Goal: Task Accomplishment & Management: Manage account settings

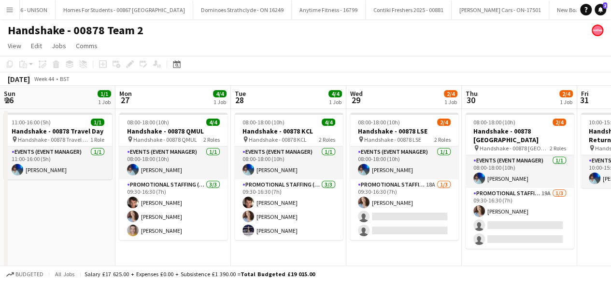
scroll to position [0, 448]
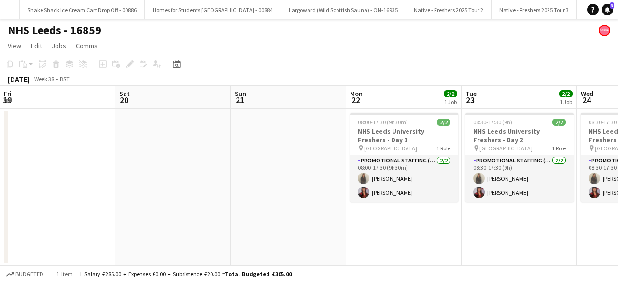
scroll to position [0, 274]
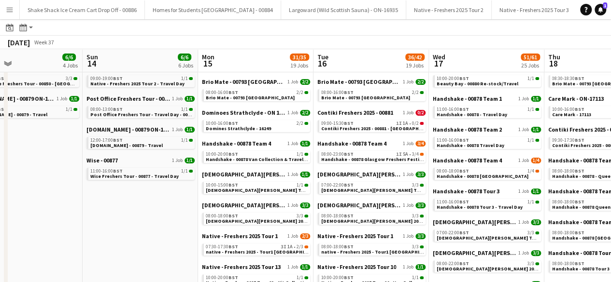
scroll to position [0, 263]
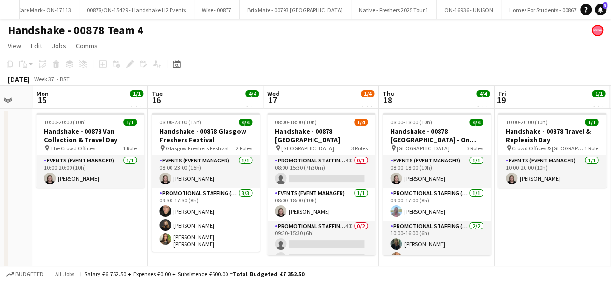
scroll to position [0, 430]
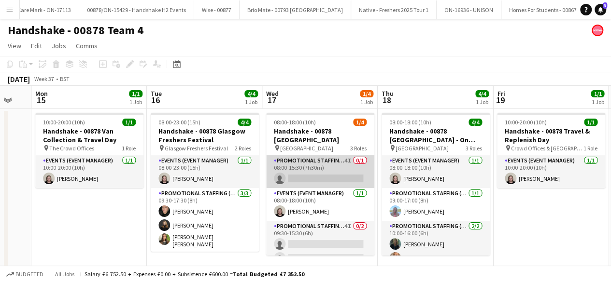
click at [333, 167] on app-card-role "Promotional Staffing (Brand Ambassadors) 4I 0/1 08:00-15:30 (7h30m) single-neut…" at bounding box center [320, 171] width 108 height 33
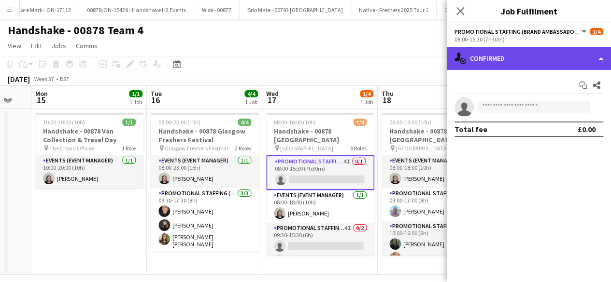
click at [539, 60] on div "single-neutral-actions-check-2 Confirmed" at bounding box center [528, 58] width 164 height 23
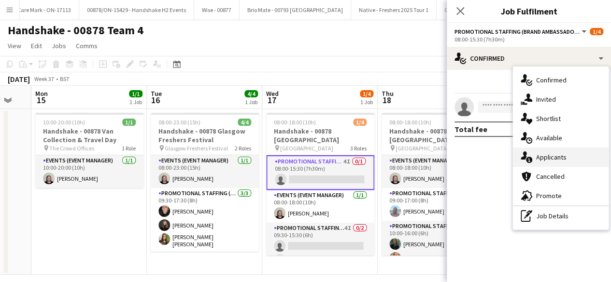
click at [557, 155] on span "Applicants" at bounding box center [551, 157] width 30 height 9
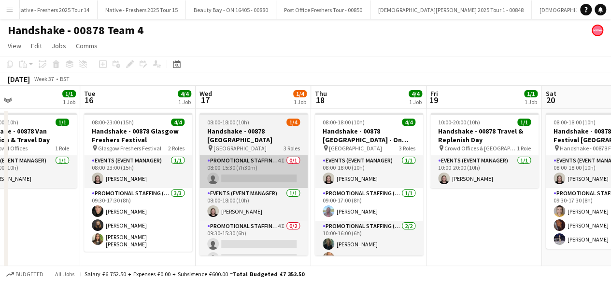
scroll to position [0, 270]
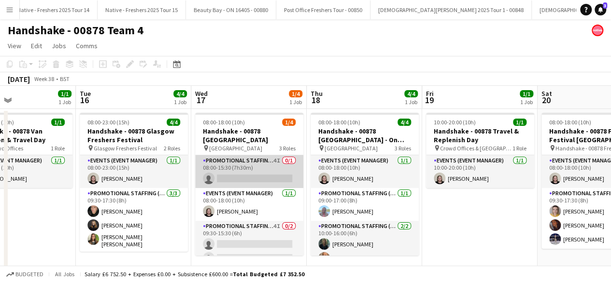
click at [237, 165] on app-card-role "Promotional Staffing (Brand Ambassadors) 4I 0/1 08:00-15:30 (7h30m) single-neut…" at bounding box center [249, 171] width 108 height 33
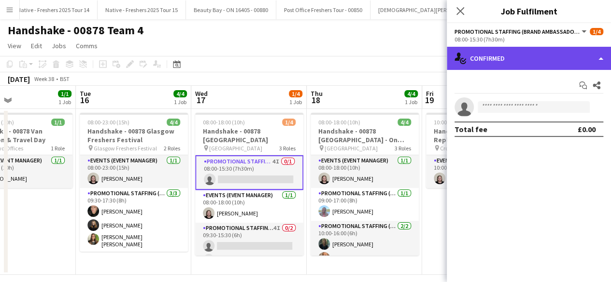
click at [529, 51] on div "single-neutral-actions-check-2 Confirmed" at bounding box center [528, 58] width 164 height 23
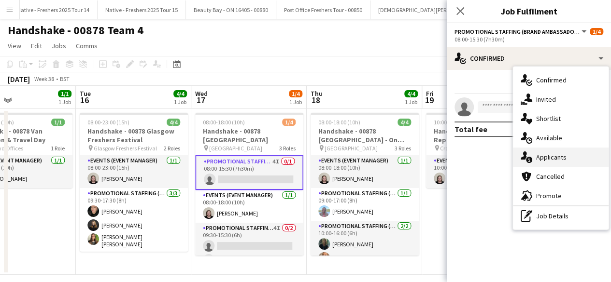
click at [544, 161] on span "Applicants" at bounding box center [551, 157] width 30 height 9
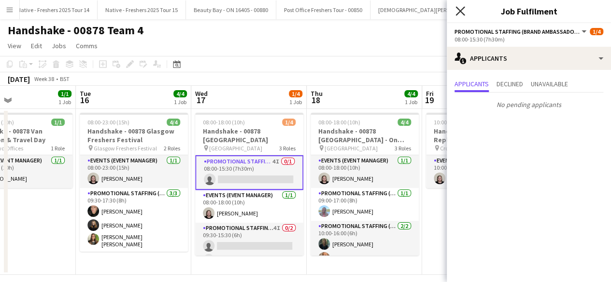
click at [462, 10] on icon "Close pop-in" at bounding box center [459, 10] width 9 height 9
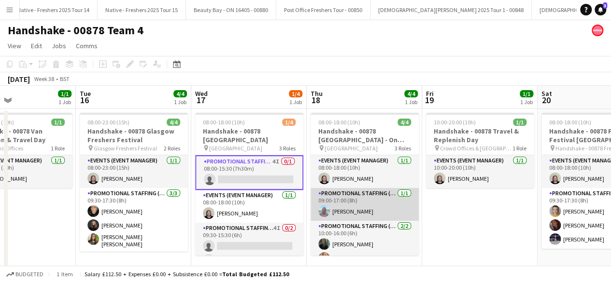
scroll to position [12, 0]
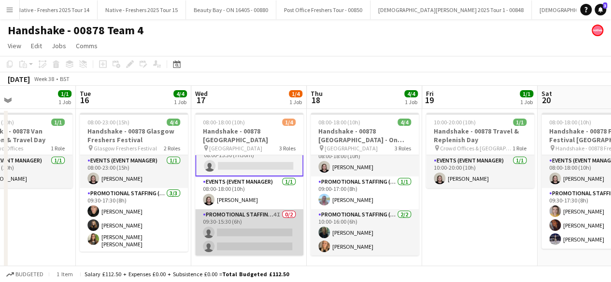
click at [258, 223] on app-card-role "Promotional Staffing (Brand Ambassadors) 4I 0/2 09:30-15:30 (6h) single-neutral…" at bounding box center [249, 232] width 108 height 47
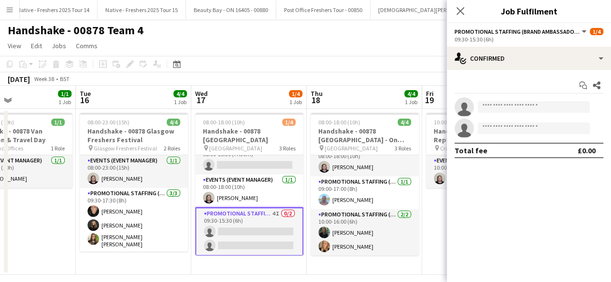
scroll to position [13, 0]
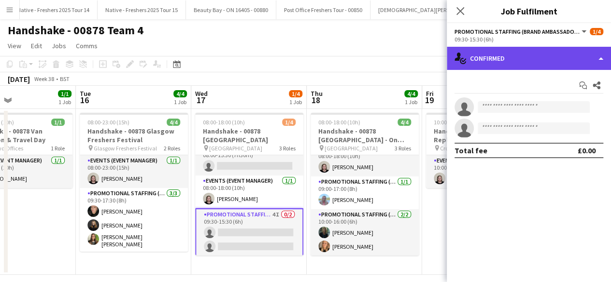
click at [526, 61] on div "single-neutral-actions-check-2 Confirmed" at bounding box center [528, 58] width 164 height 23
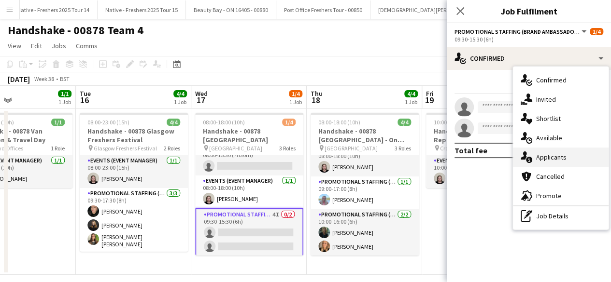
click at [550, 159] on span "Applicants" at bounding box center [551, 157] width 30 height 9
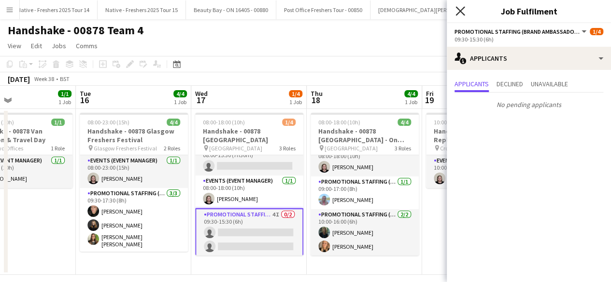
click at [463, 14] on icon at bounding box center [459, 10] width 9 height 9
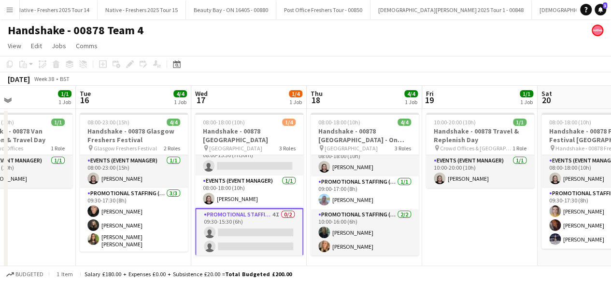
scroll to position [0, 0]
